Goal: Register for event/course

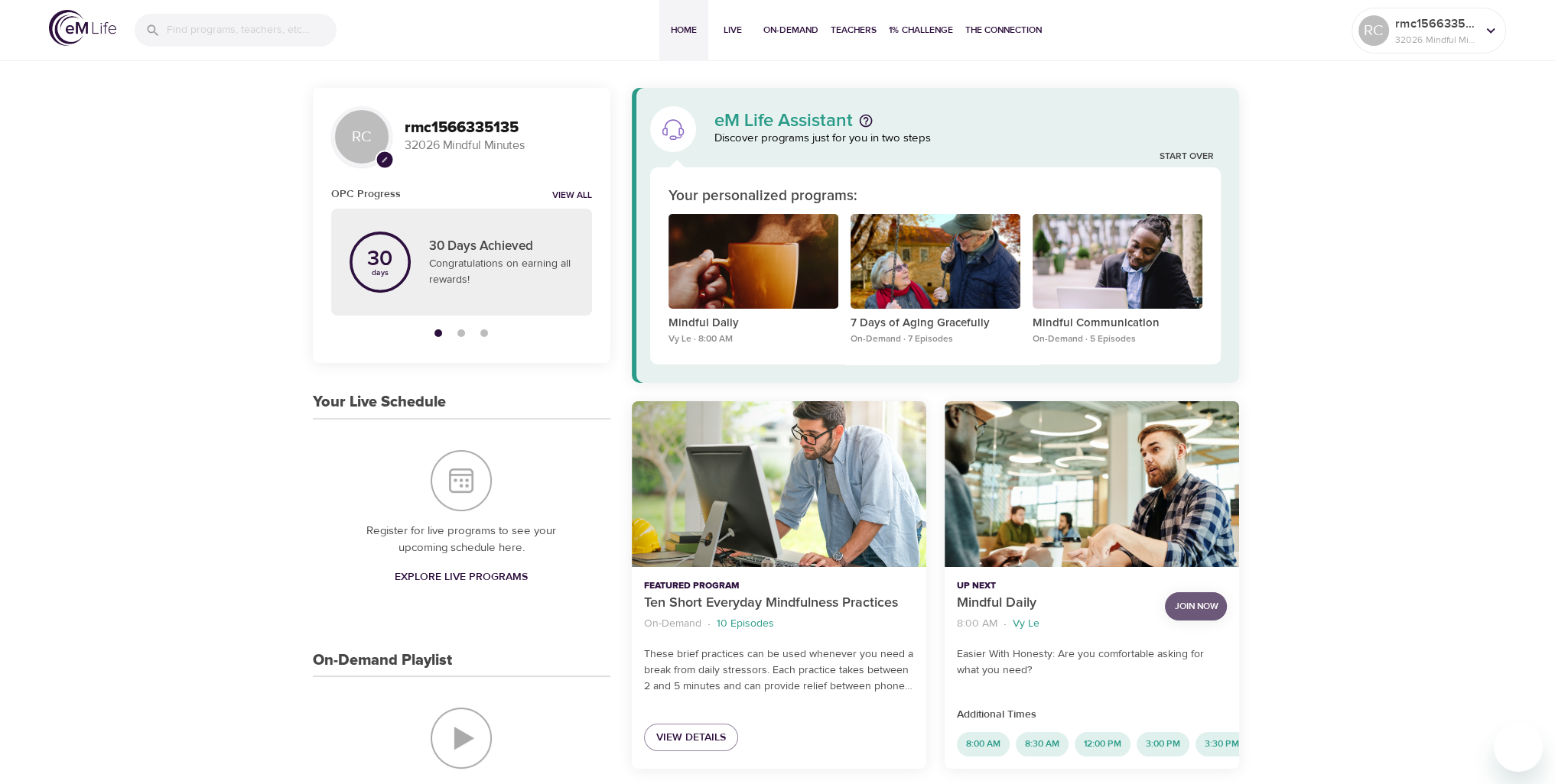
click at [1195, 609] on span "Join Now" at bounding box center [1196, 607] width 44 height 16
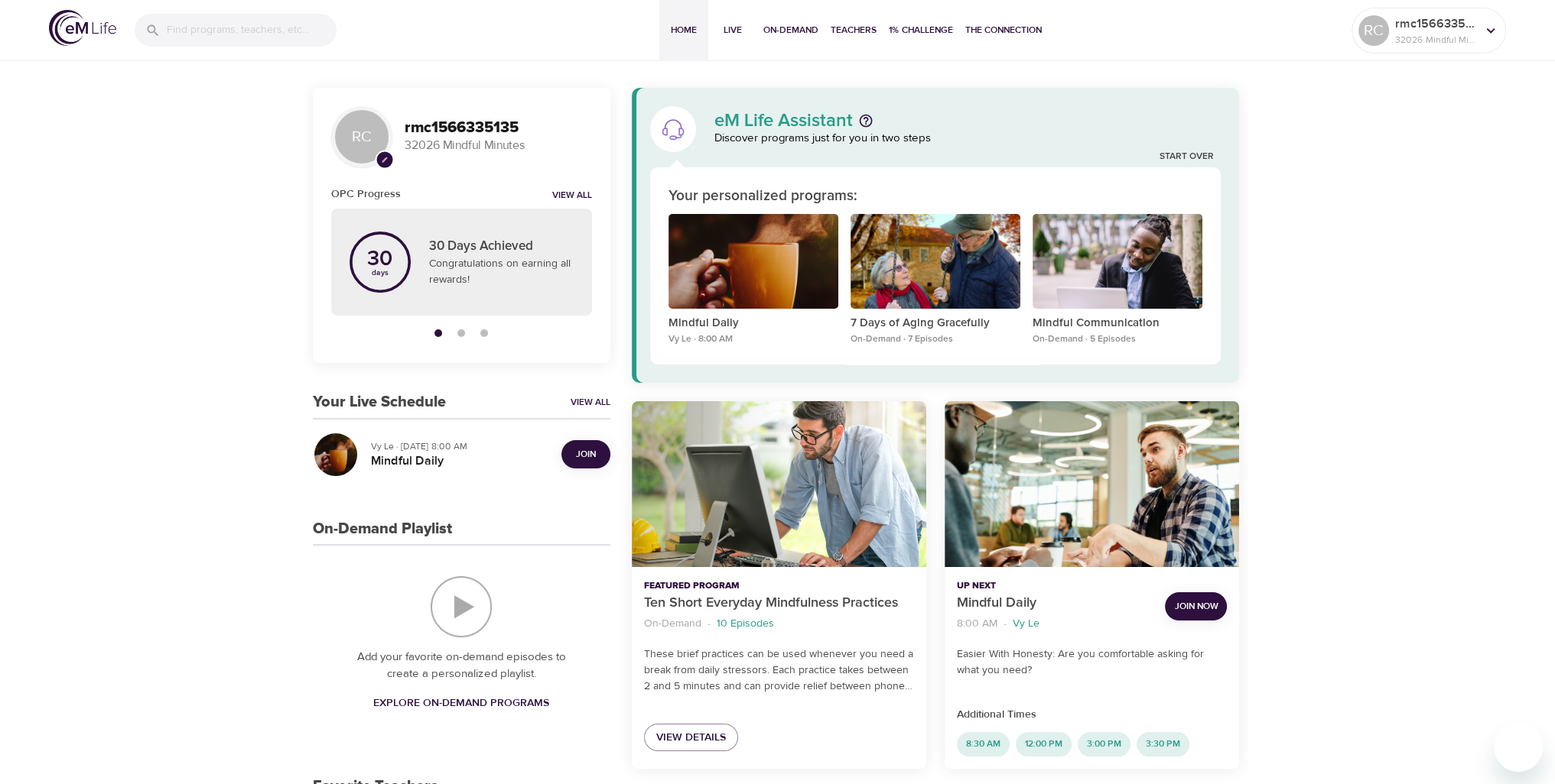
click at [1190, 606] on span "Join Now" at bounding box center [1196, 607] width 44 height 16
click at [1188, 607] on span "Join Now" at bounding box center [1196, 607] width 44 height 16
